Goal: Information Seeking & Learning: Learn about a topic

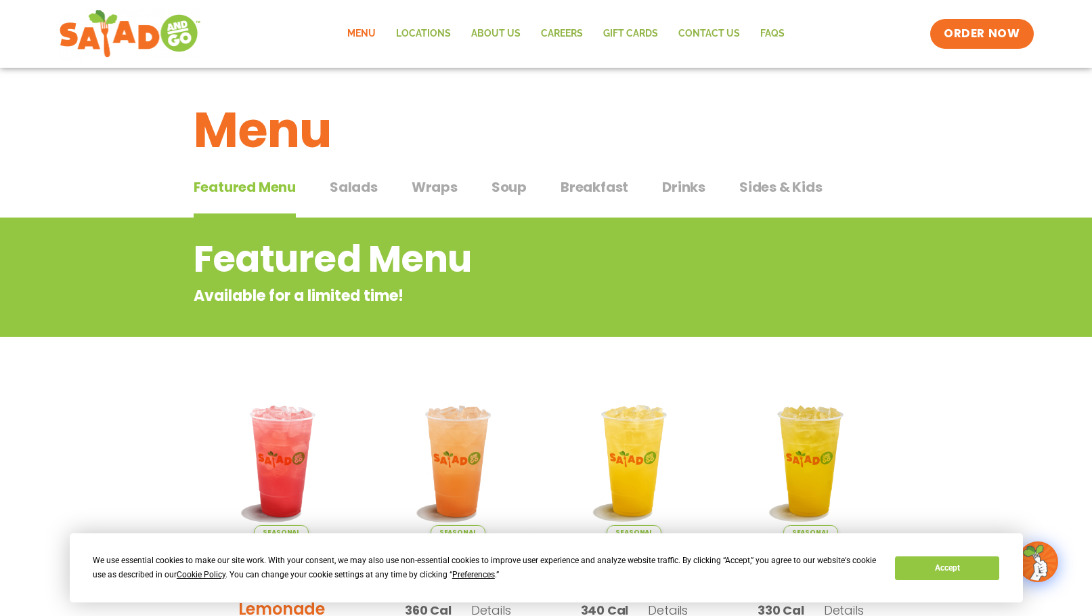
click at [352, 184] on span "Salads" at bounding box center [354, 187] width 48 height 20
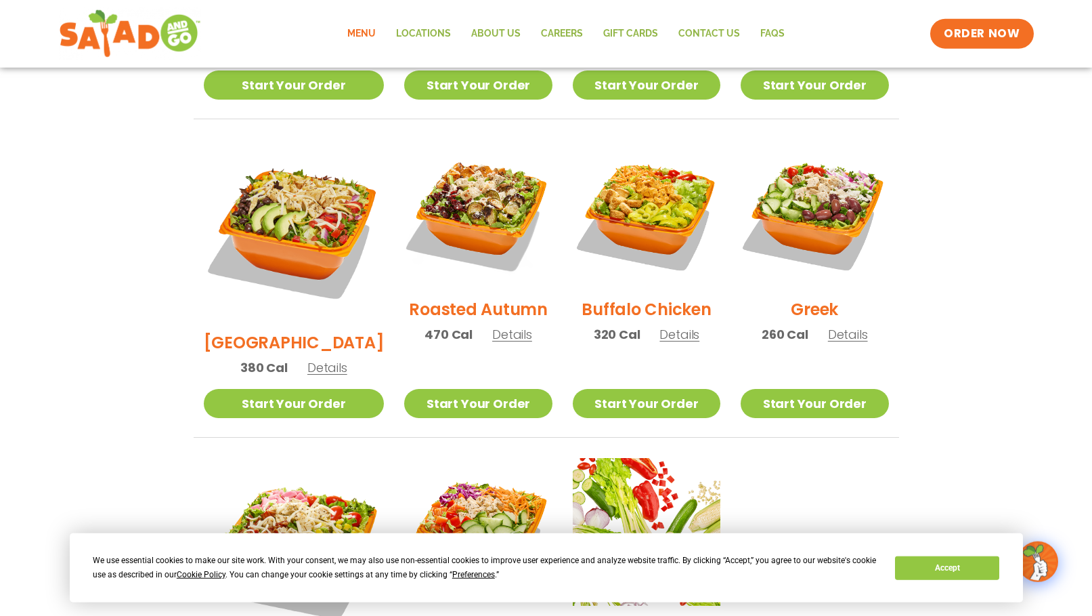
scroll to position [622, 0]
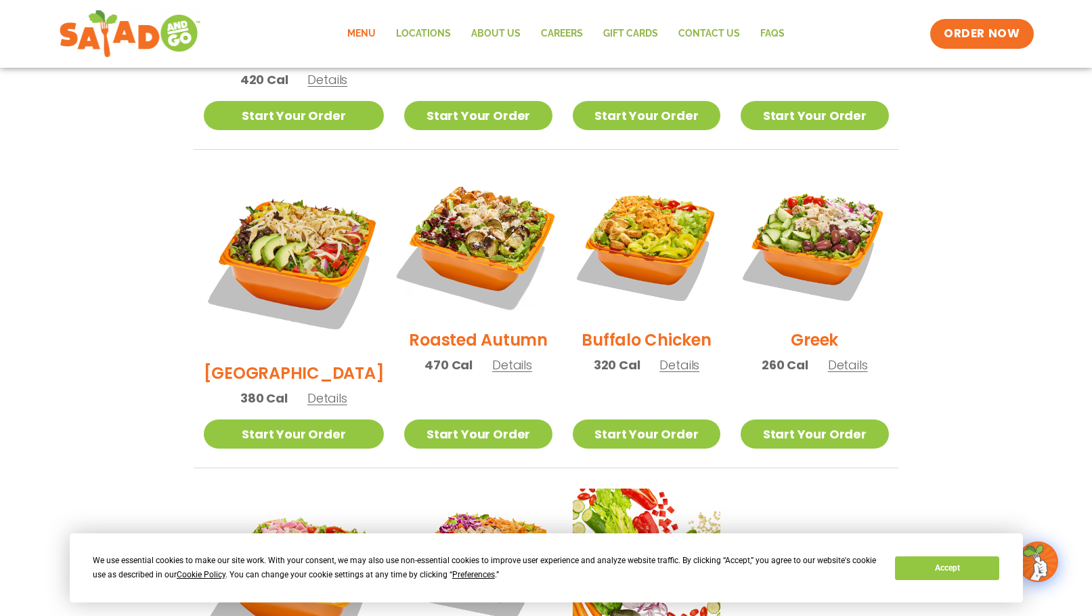
click at [467, 230] on img at bounding box center [477, 243] width 173 height 173
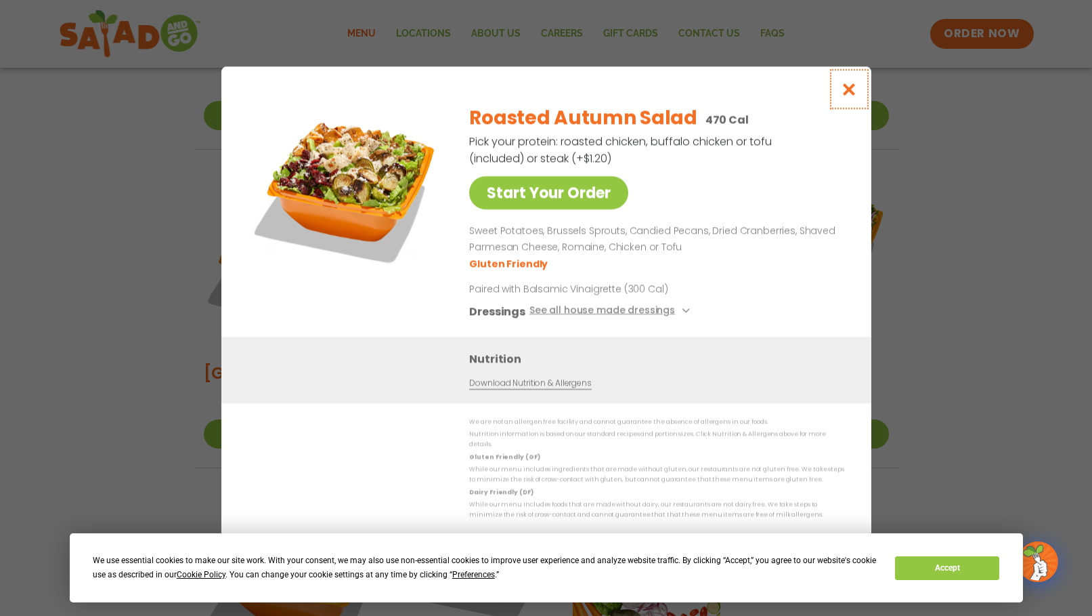
click at [852, 96] on icon "Close modal" at bounding box center [849, 89] width 17 height 14
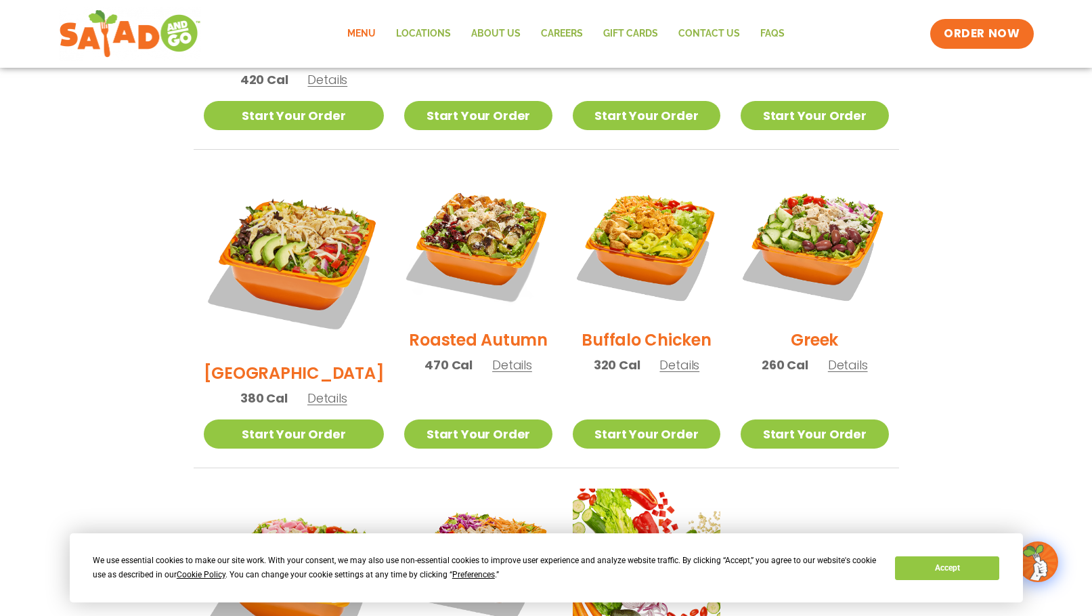
click at [496, 356] on span "Details" at bounding box center [512, 364] width 40 height 17
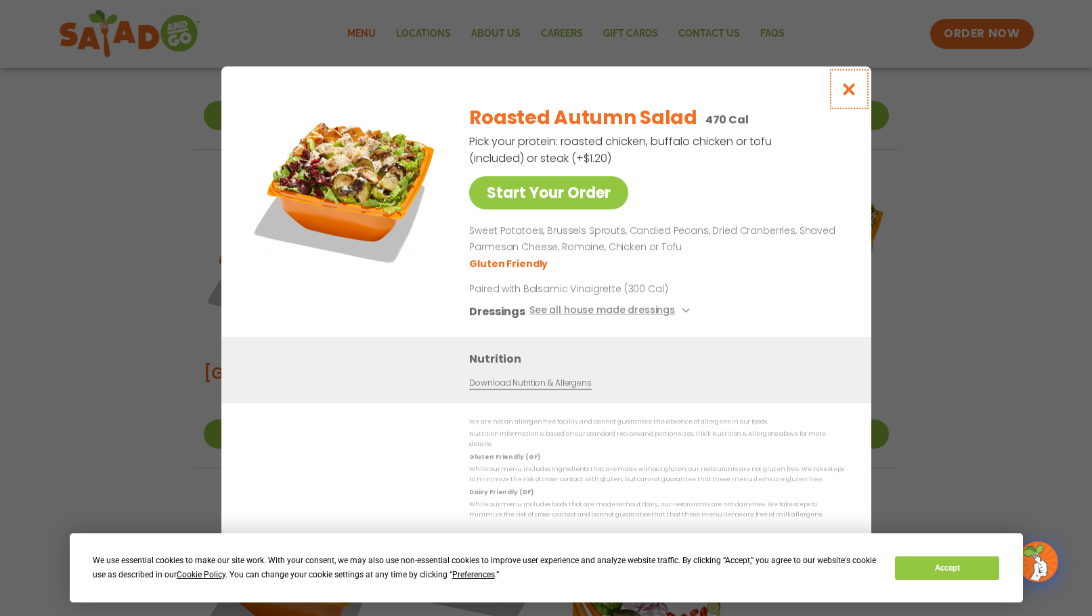
click at [851, 93] on icon "Close modal" at bounding box center [849, 89] width 17 height 14
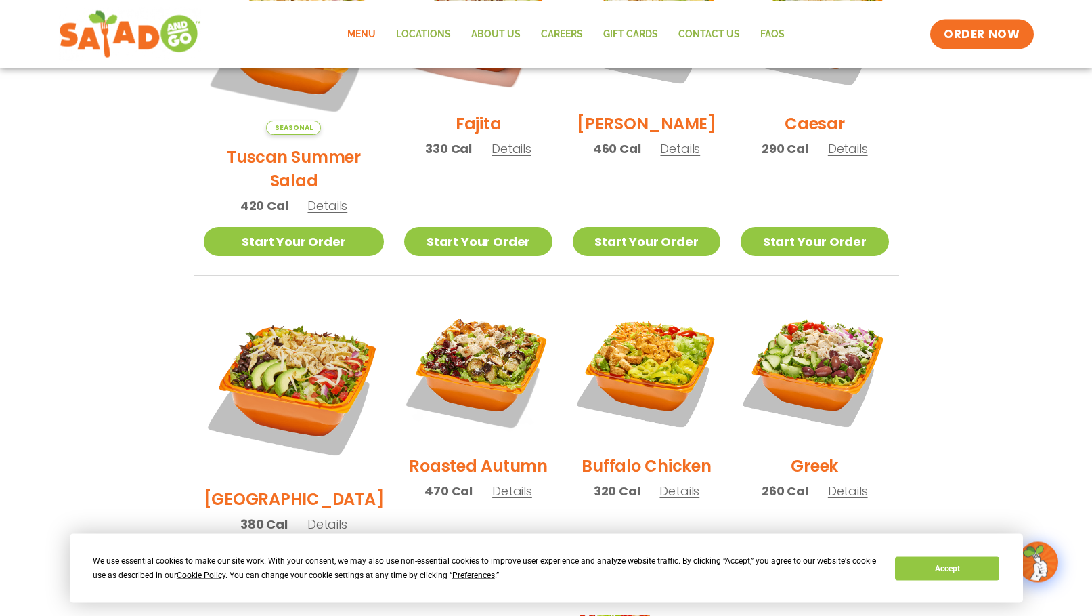
scroll to position [553, 0]
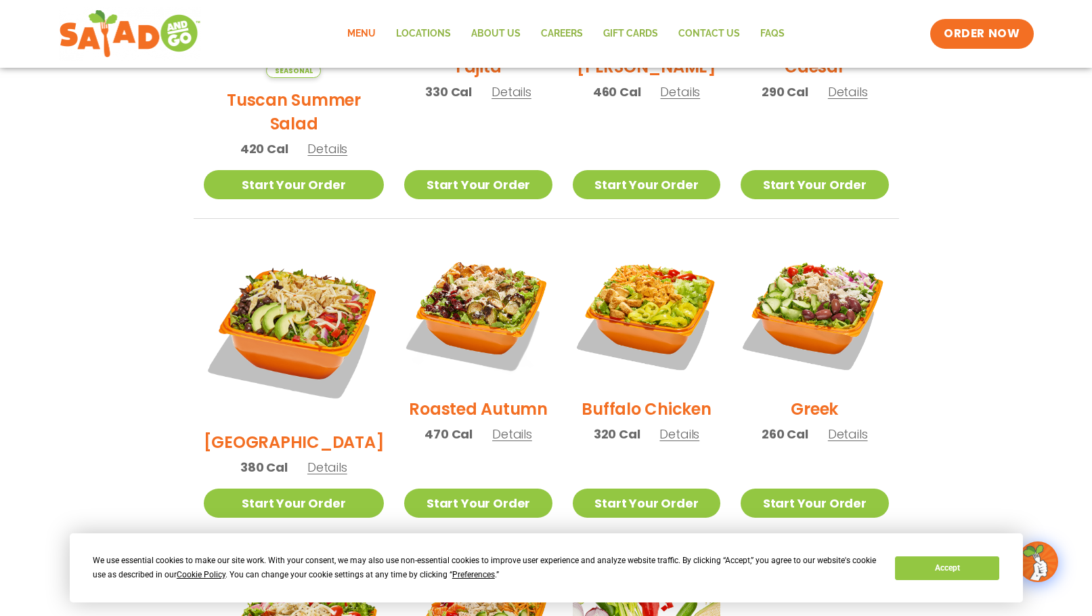
click at [844, 425] on span "Details" at bounding box center [848, 433] width 40 height 17
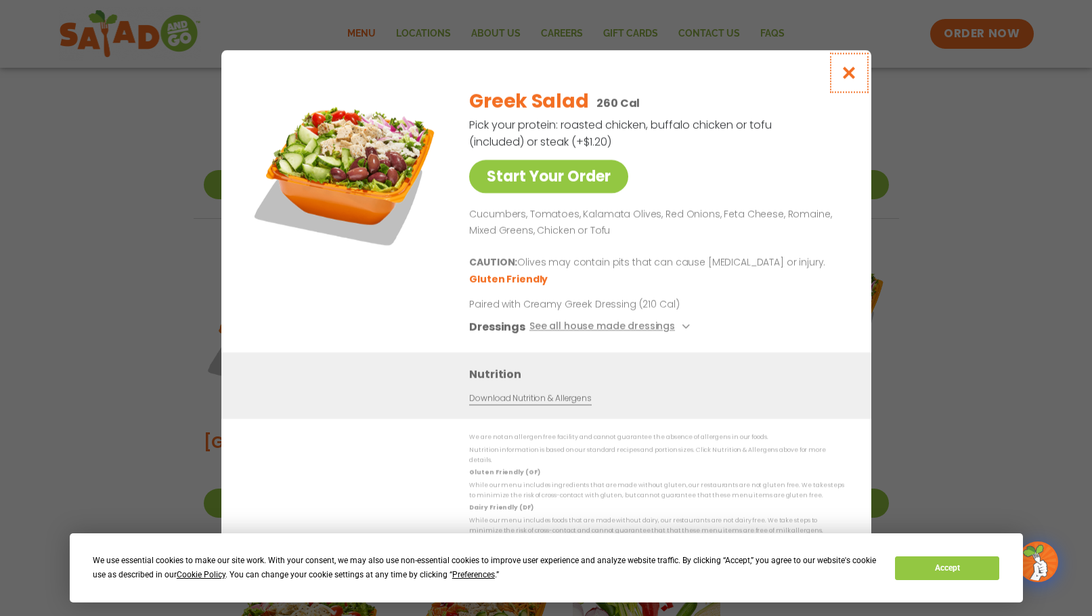
click at [852, 76] on icon "Close modal" at bounding box center [849, 73] width 17 height 14
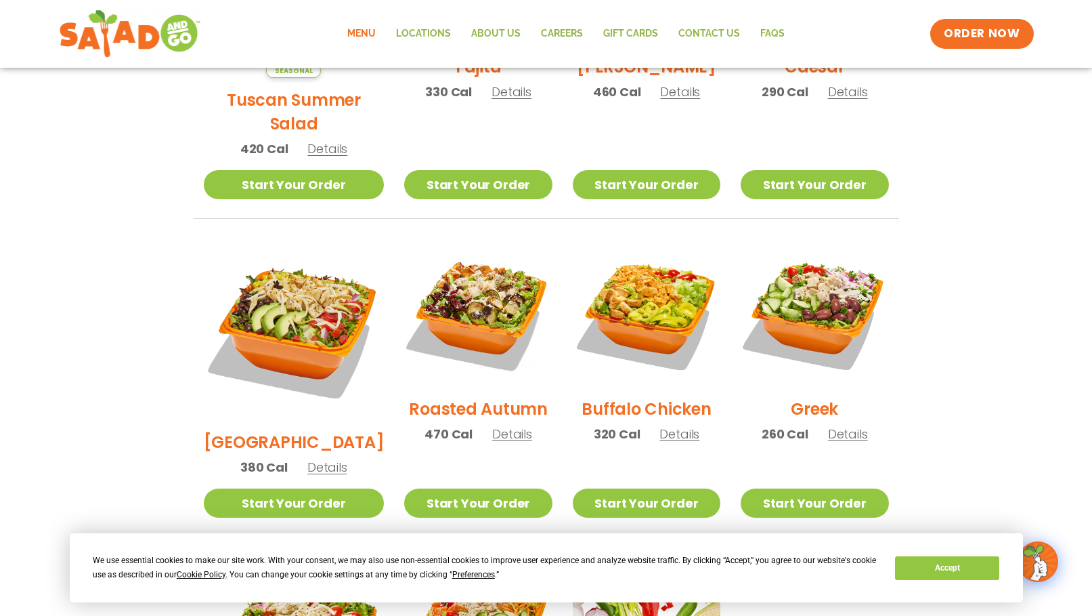
click at [847, 425] on span "Details" at bounding box center [848, 433] width 40 height 17
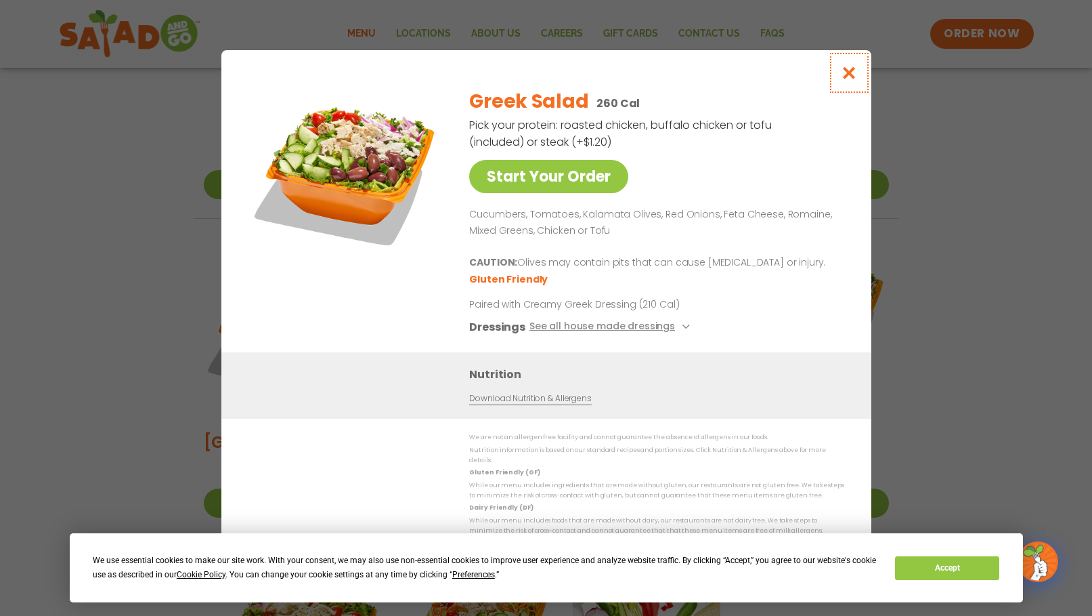
click at [851, 79] on icon "Close modal" at bounding box center [849, 73] width 17 height 14
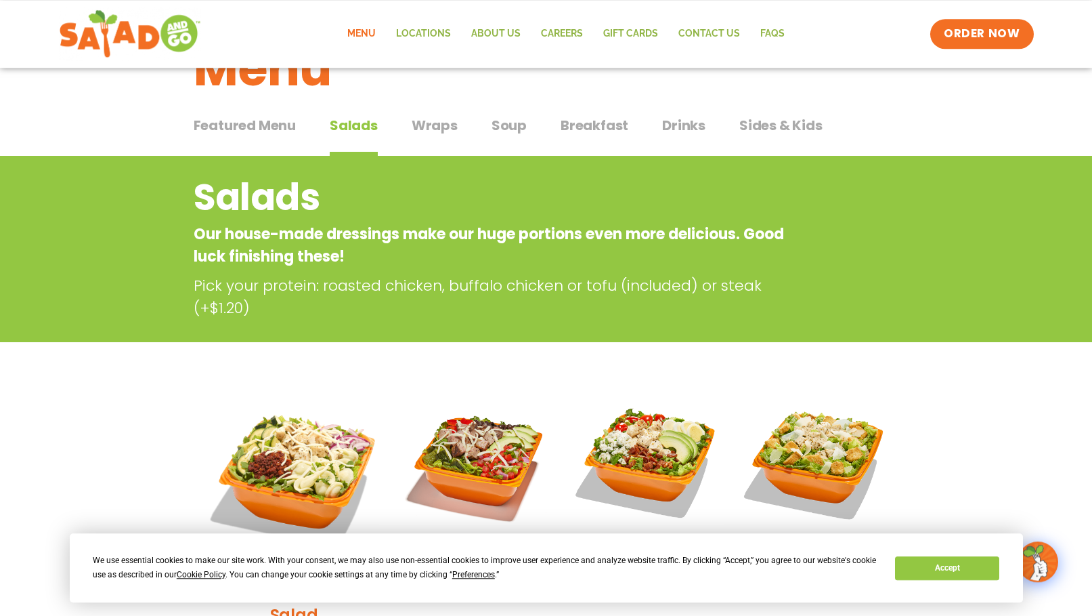
scroll to position [0, 0]
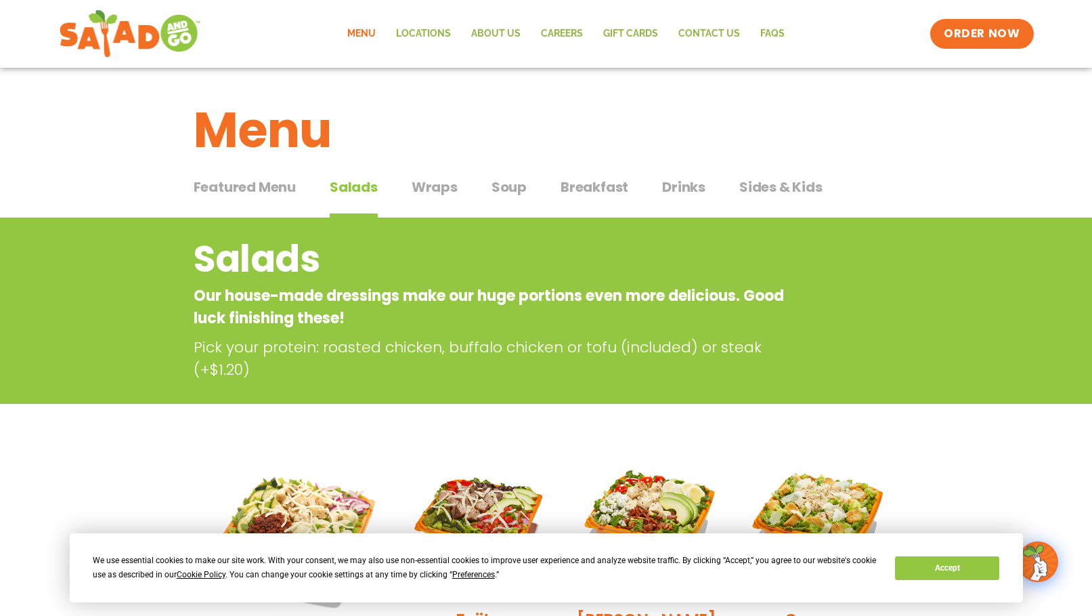
click at [675, 186] on span "Drinks" at bounding box center [683, 187] width 43 height 20
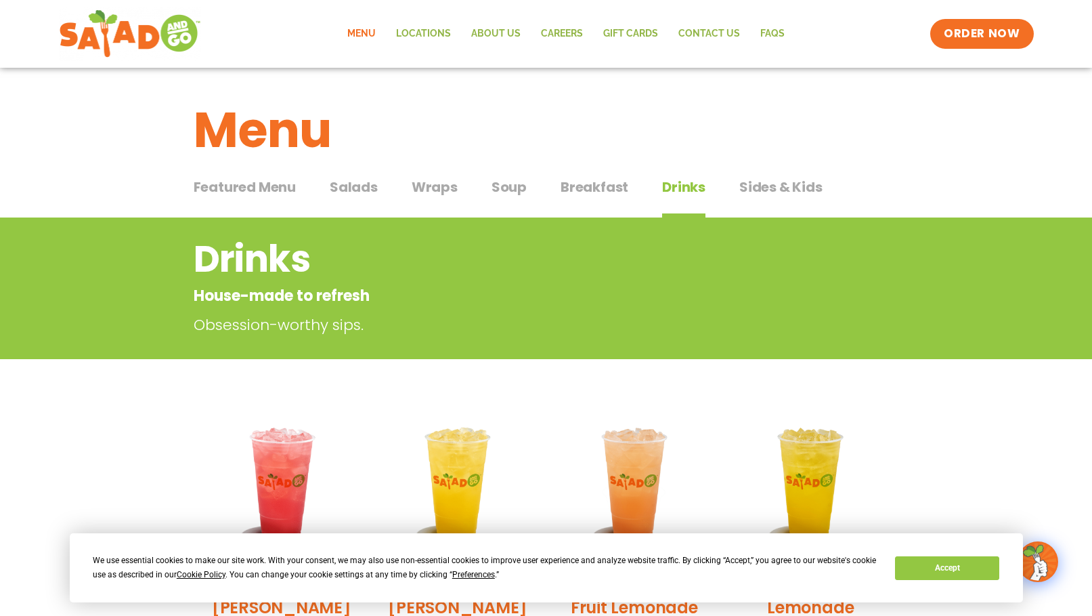
click at [440, 187] on span "Wraps" at bounding box center [435, 187] width 46 height 20
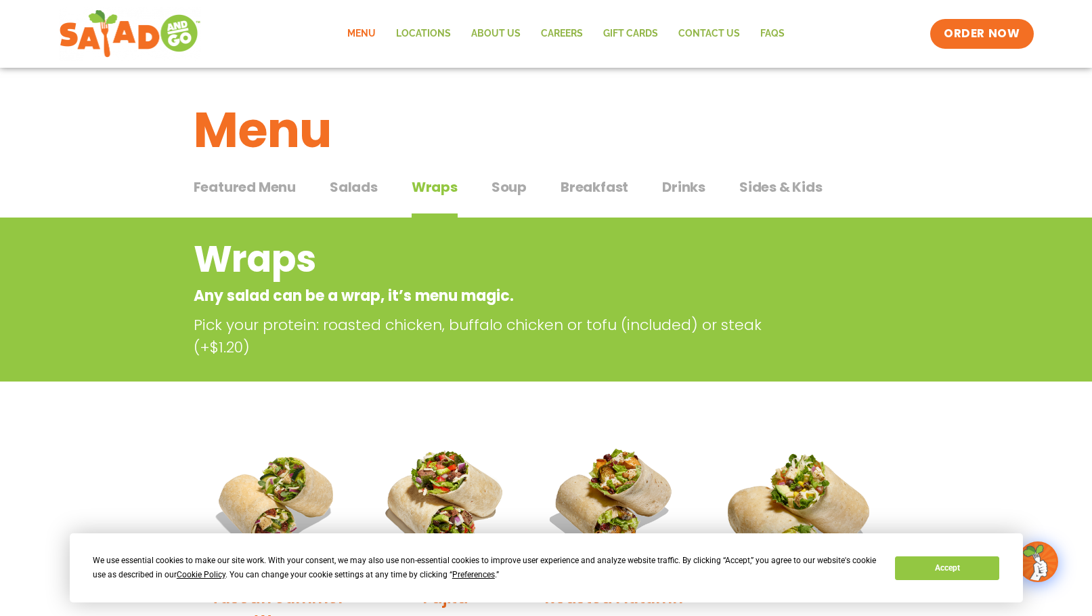
click at [234, 192] on span "Featured Menu" at bounding box center [245, 187] width 102 height 20
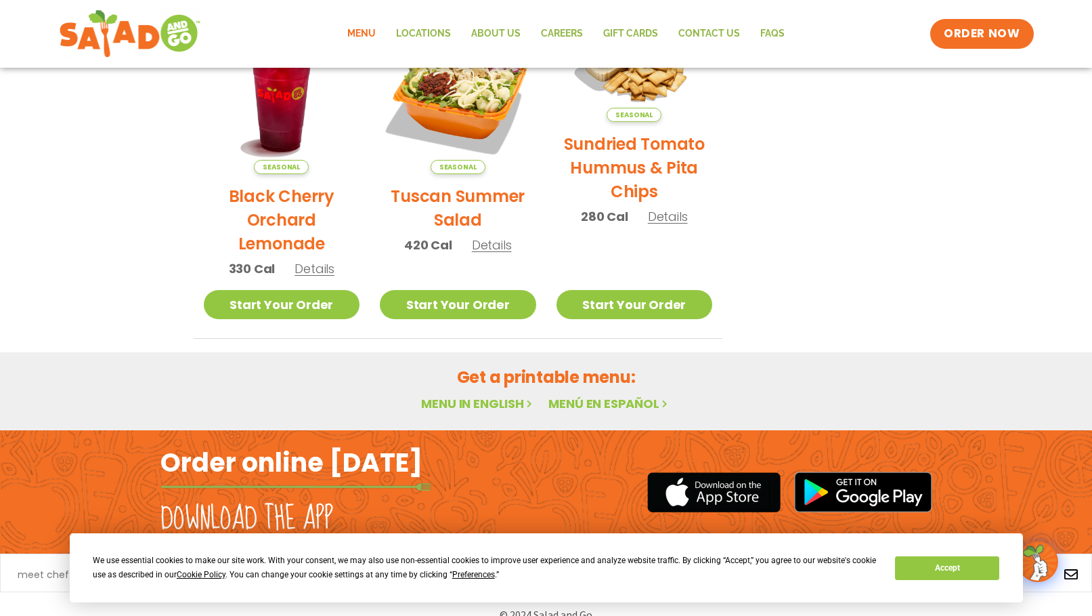
scroll to position [727, 0]
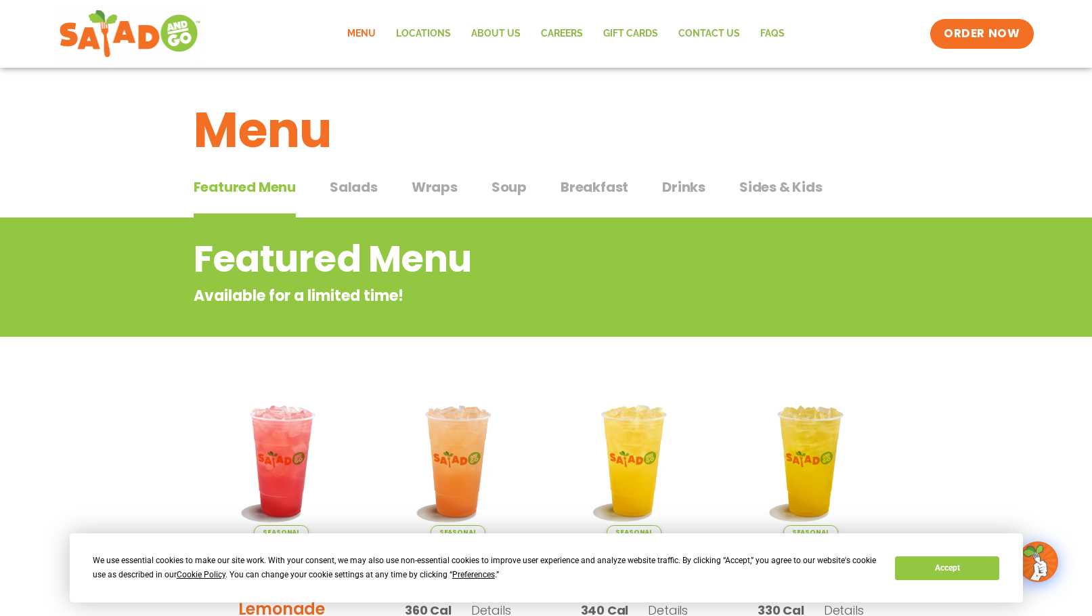
click at [515, 190] on span "Soup" at bounding box center [509, 187] width 35 height 20
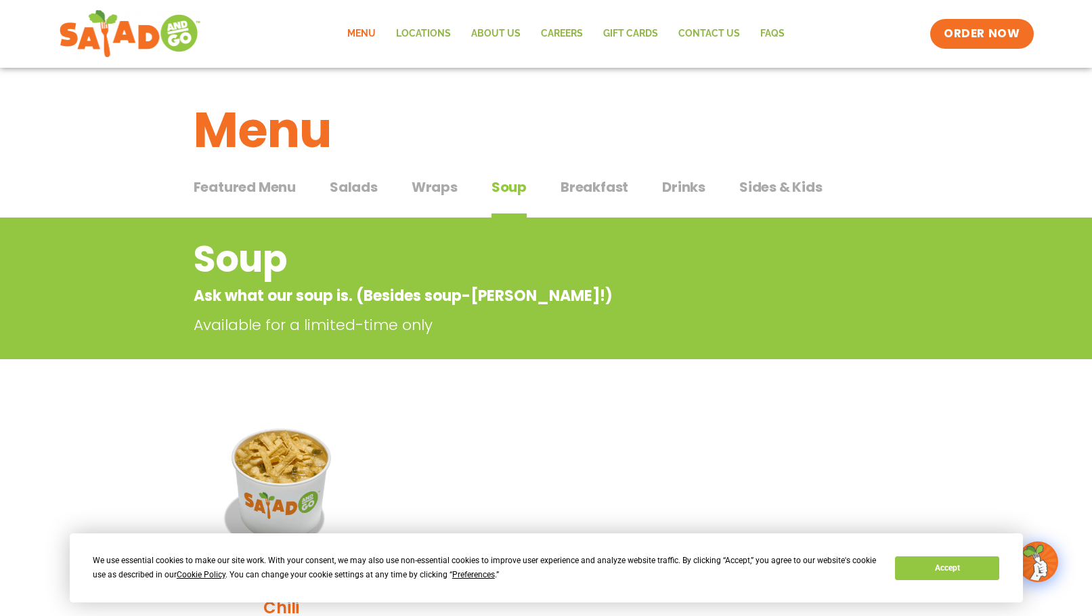
click at [581, 188] on span "Breakfast" at bounding box center [595, 187] width 68 height 20
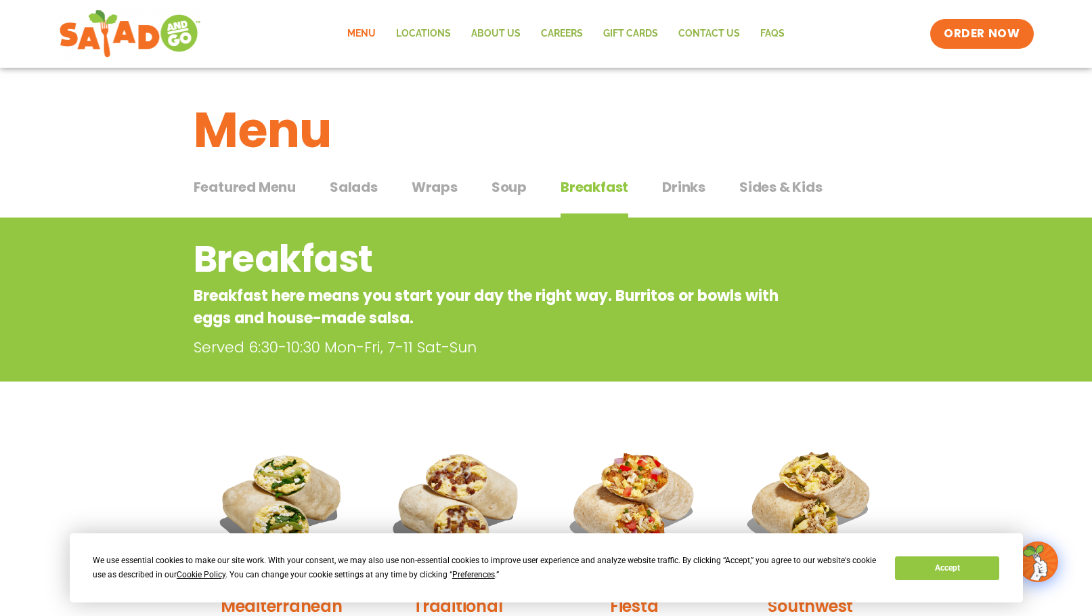
click at [353, 188] on span "Salads" at bounding box center [354, 187] width 48 height 20
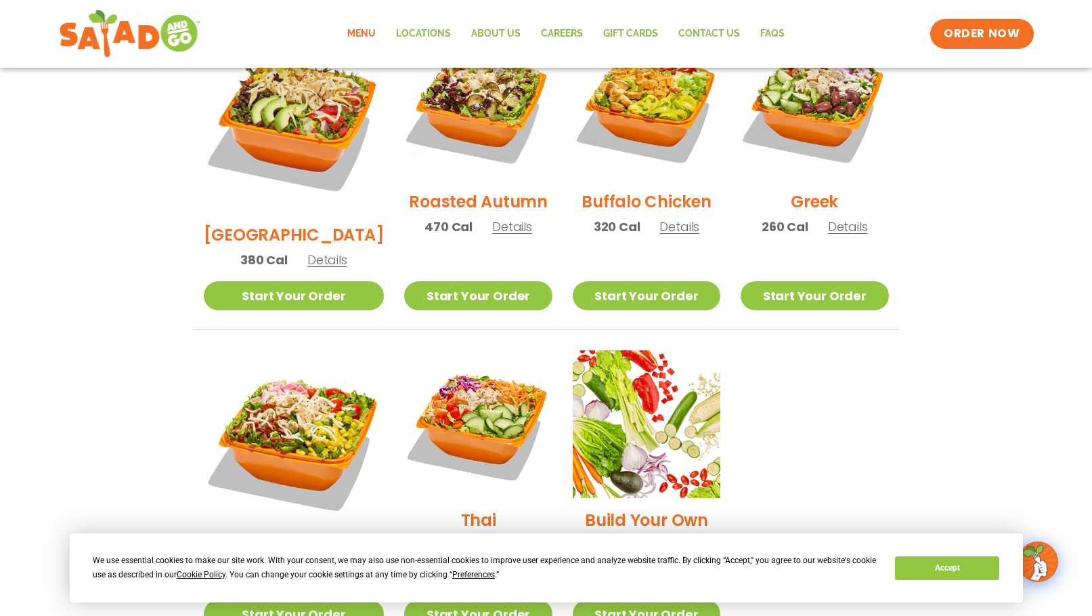
scroll to position [691, 0]
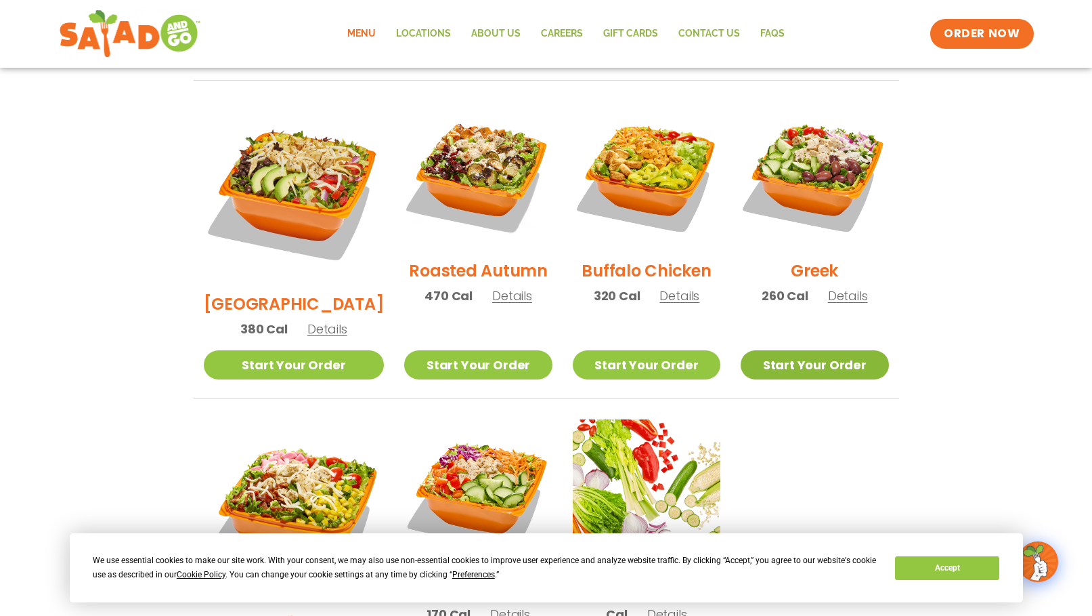
click at [818, 350] on link "Start Your Order" at bounding box center [815, 364] width 148 height 29
